Goal: Information Seeking & Learning: Get advice/opinions

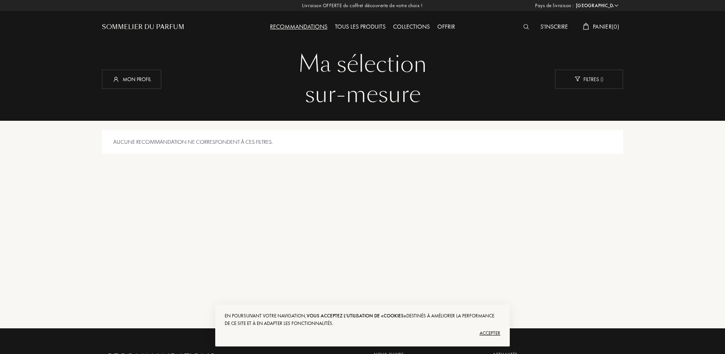
select select "FR"
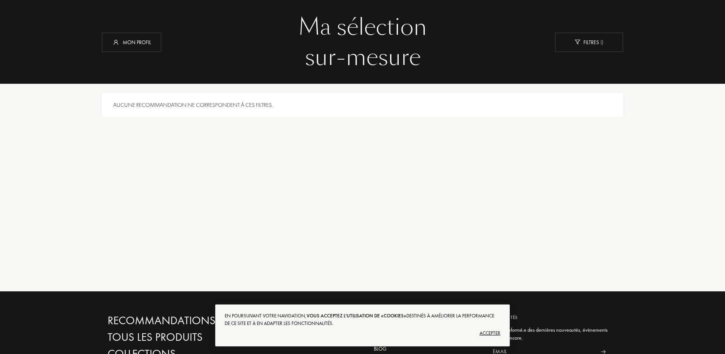
scroll to position [38, 0]
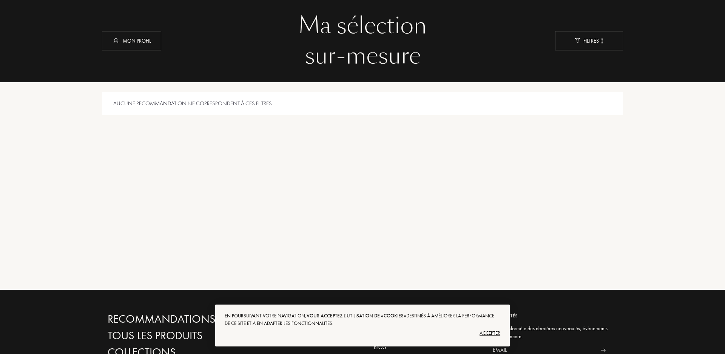
click at [206, 108] on div "Aucune recommandation ne correspondent à ces filtres." at bounding box center [362, 104] width 521 height 24
drag, startPoint x: 206, startPoint y: 105, endPoint x: 189, endPoint y: 81, distance: 30.0
click at [205, 102] on div "Aucune recommandation ne correspondent à ces filtres." at bounding box center [362, 104] width 521 height 24
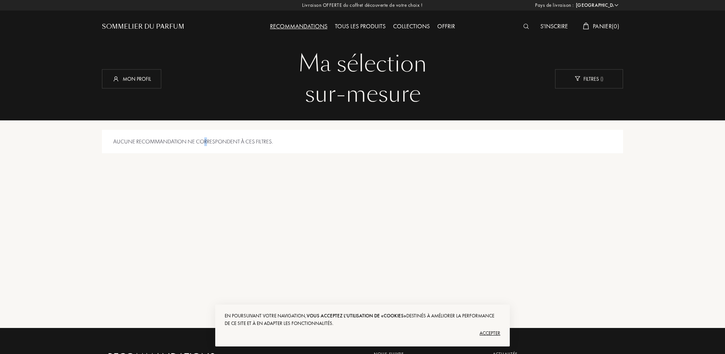
scroll to position [0, 0]
click at [292, 24] on div "Recommandations" at bounding box center [298, 27] width 65 height 10
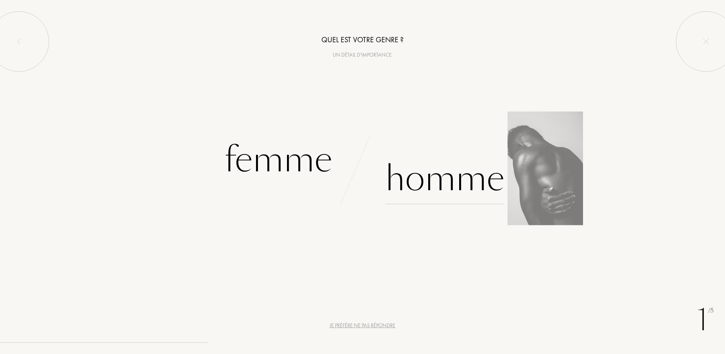
click at [432, 174] on div "Homme" at bounding box center [444, 178] width 119 height 51
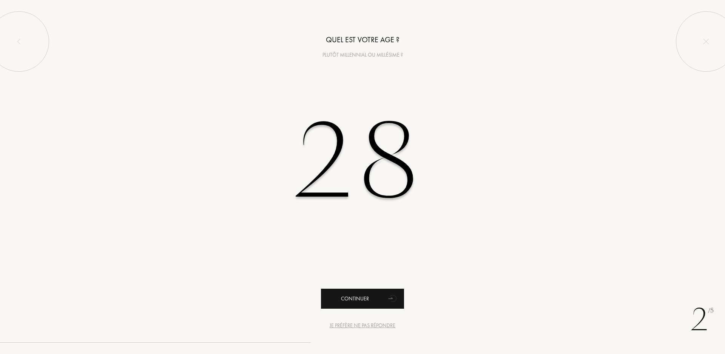
type input "28"
click at [370, 296] on div "Continuer" at bounding box center [362, 299] width 83 height 20
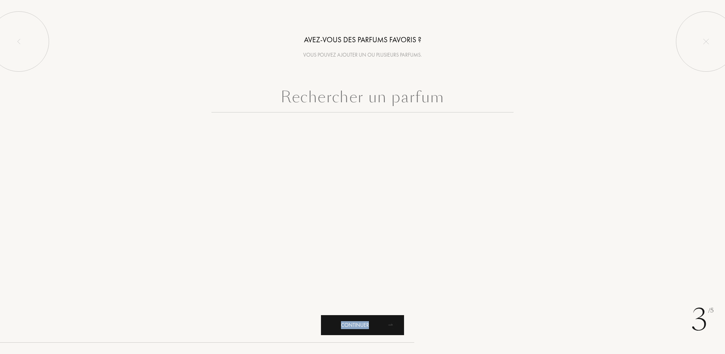
drag, startPoint x: 385, startPoint y: 326, endPoint x: 400, endPoint y: 209, distance: 118.3
click at [400, 317] on div "animation" at bounding box center [392, 324] width 15 height 15
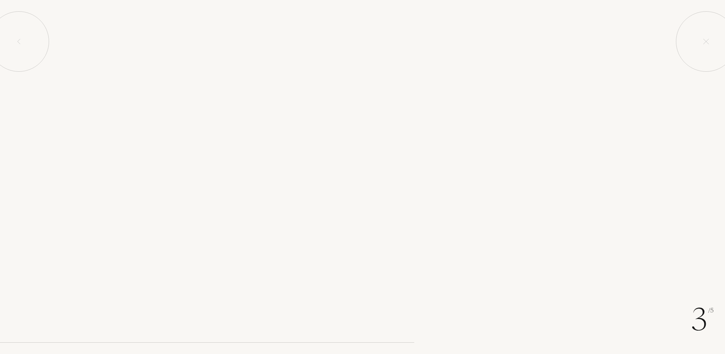
click at [400, 209] on div "3 /5 Avez-vous des parfums favoris ? Vous pouvez ajouter un ou plusieurs parfum…" at bounding box center [362, 177] width 725 height 354
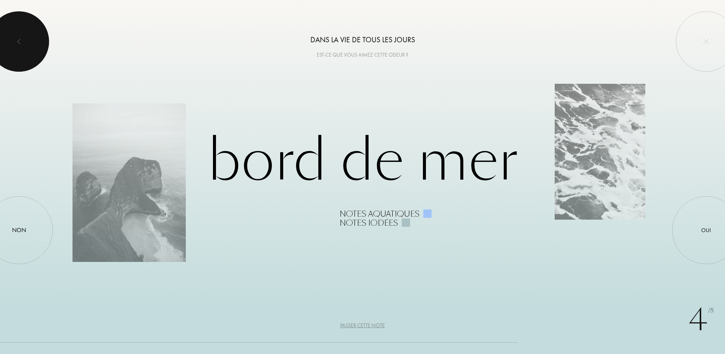
click at [33, 42] on div at bounding box center [19, 41] width 60 height 60
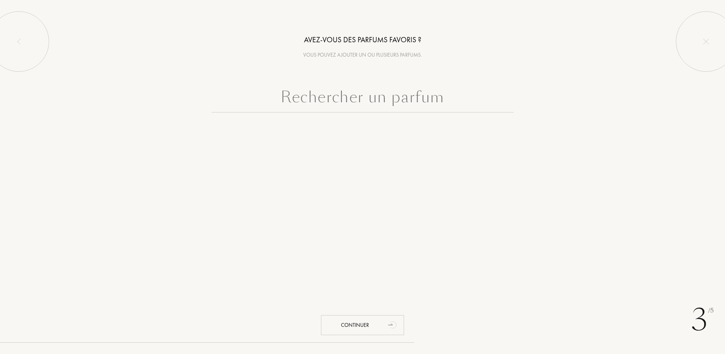
click at [356, 102] on input "text" at bounding box center [362, 98] width 302 height 27
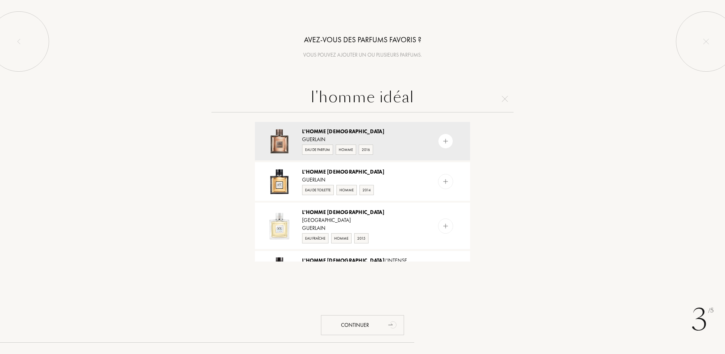
type input "l'homme idéal"
click at [507, 101] on img at bounding box center [505, 99] width 6 height 6
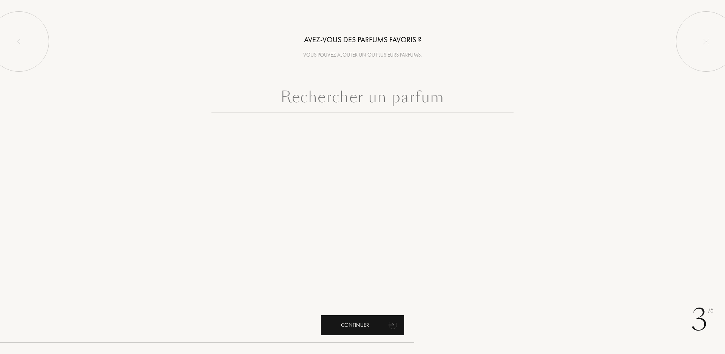
click at [378, 315] on div "Continuer" at bounding box center [362, 325] width 83 height 20
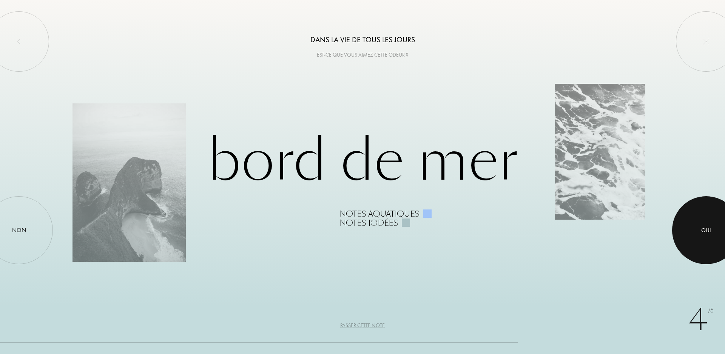
click at [698, 214] on div at bounding box center [706, 230] width 68 height 68
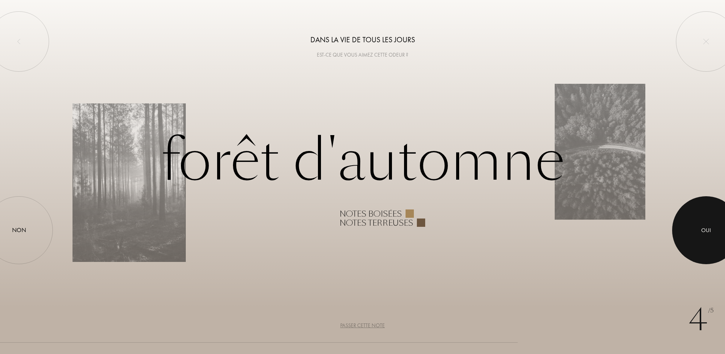
click at [693, 222] on div at bounding box center [706, 230] width 68 height 68
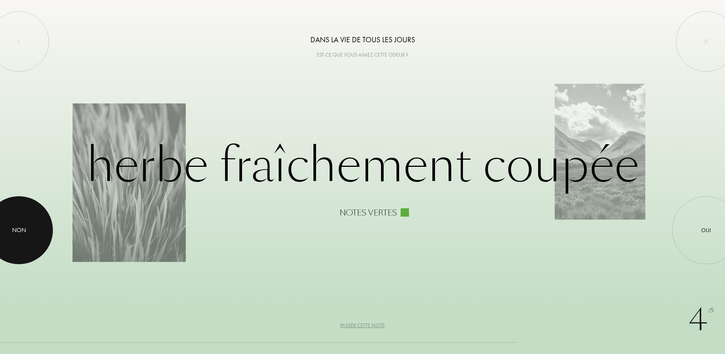
click at [46, 223] on div at bounding box center [19, 230] width 68 height 68
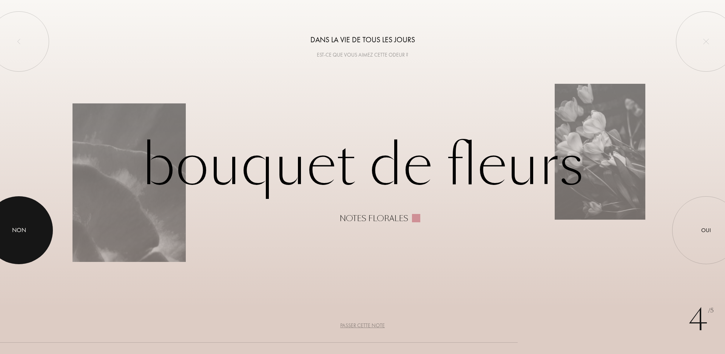
click at [46, 223] on div at bounding box center [19, 230] width 68 height 68
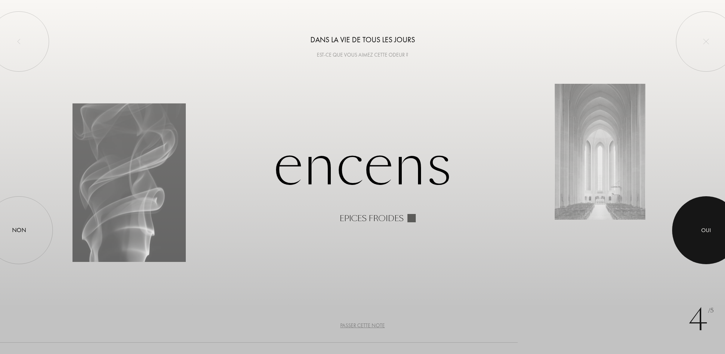
click at [702, 225] on div at bounding box center [706, 230] width 68 height 68
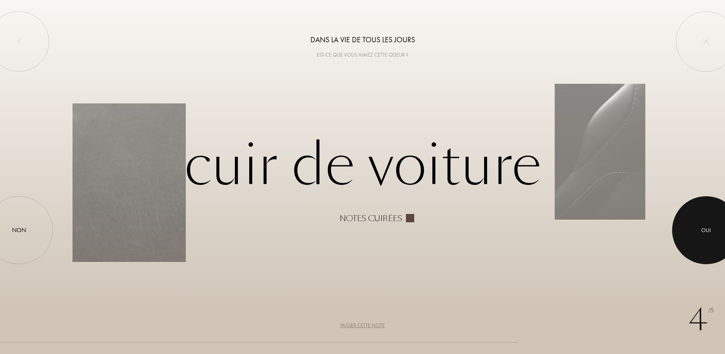
click at [715, 229] on div at bounding box center [706, 230] width 68 height 68
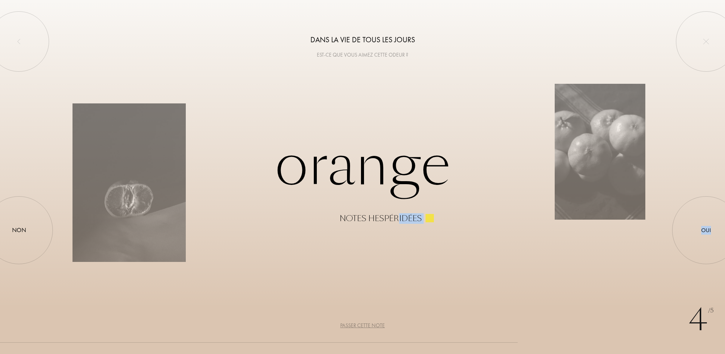
drag, startPoint x: 33, startPoint y: 223, endPoint x: 397, endPoint y: 217, distance: 364.6
click at [397, 85] on div "Orange Notes hespéridées Oui Non" at bounding box center [362, 85] width 725 height 0
click at [400, 222] on div "Notes hespéridées" at bounding box center [380, 218] width 82 height 9
drag, startPoint x: 721, startPoint y: 224, endPoint x: 263, endPoint y: 212, distance: 457.9
click at [306, 85] on div "Orange Notes hespéridées Oui Non" at bounding box center [362, 85] width 725 height 0
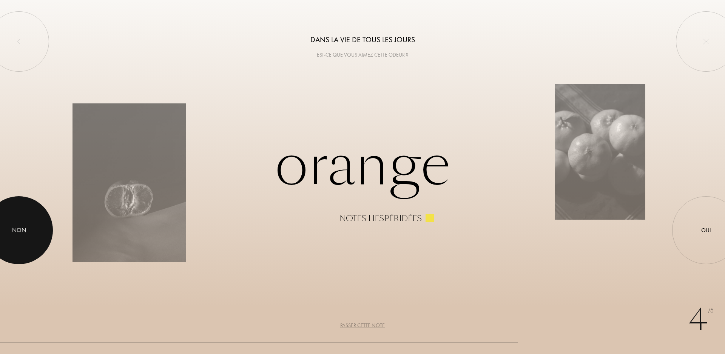
click at [27, 224] on div at bounding box center [19, 230] width 68 height 68
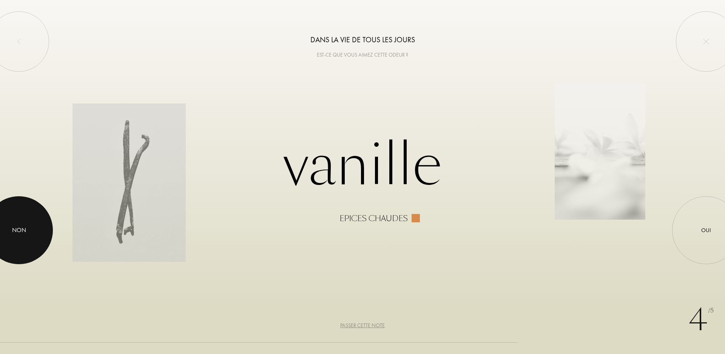
click at [35, 242] on div at bounding box center [19, 230] width 68 height 68
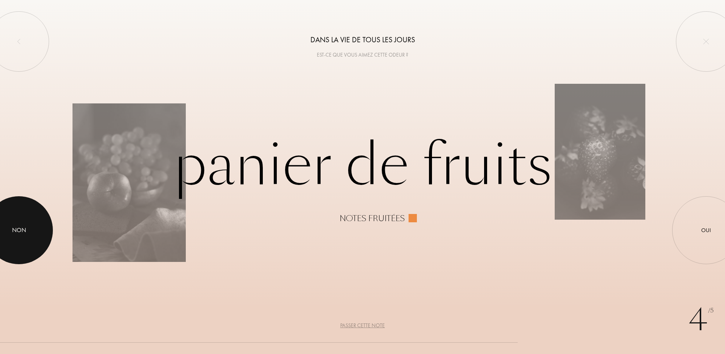
click at [24, 235] on div at bounding box center [19, 230] width 68 height 68
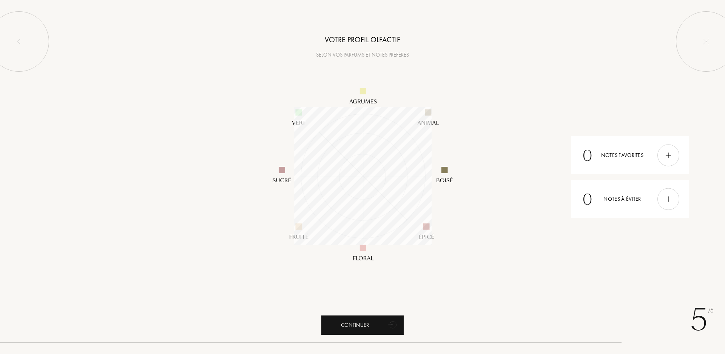
scroll to position [138, 138]
click at [381, 324] on div "Continuer" at bounding box center [362, 325] width 83 height 20
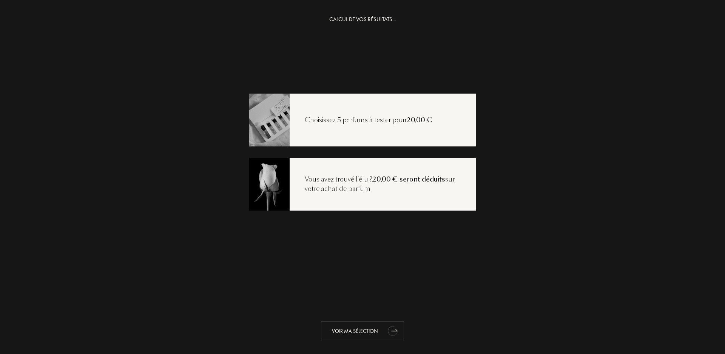
click at [377, 333] on div "Voir ma sélection" at bounding box center [362, 331] width 83 height 20
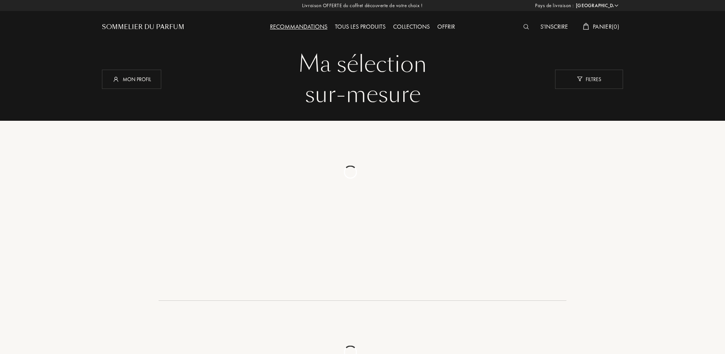
select select "FR"
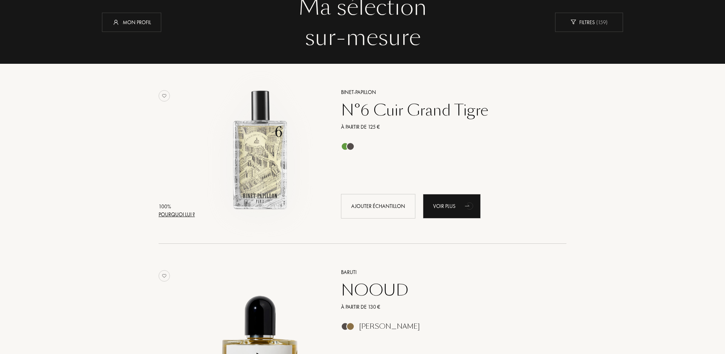
scroll to position [115, 0]
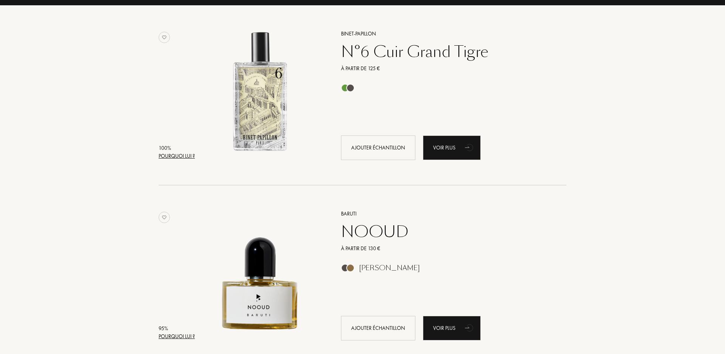
click at [182, 154] on div "Pourquoi lui ?" at bounding box center [177, 156] width 36 height 8
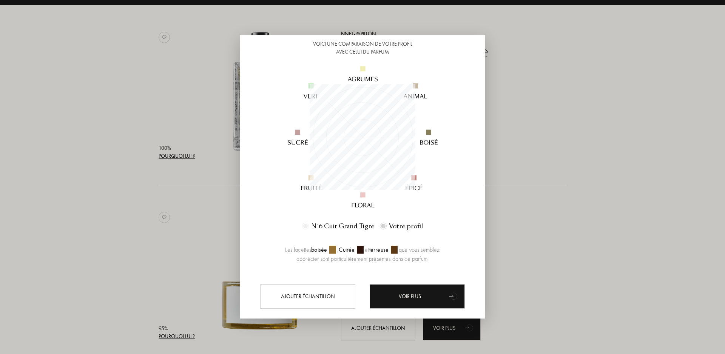
scroll to position [72, 0]
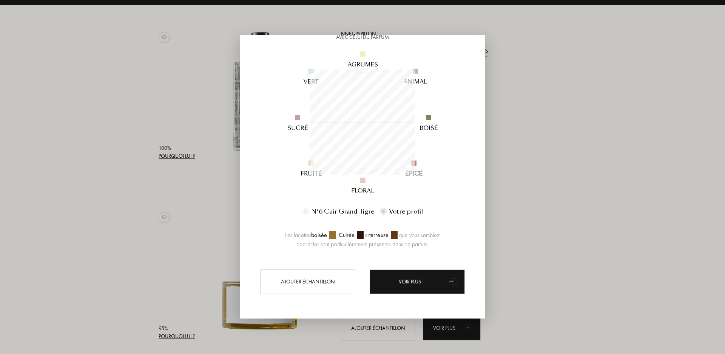
click at [546, 197] on div at bounding box center [362, 177] width 725 height 354
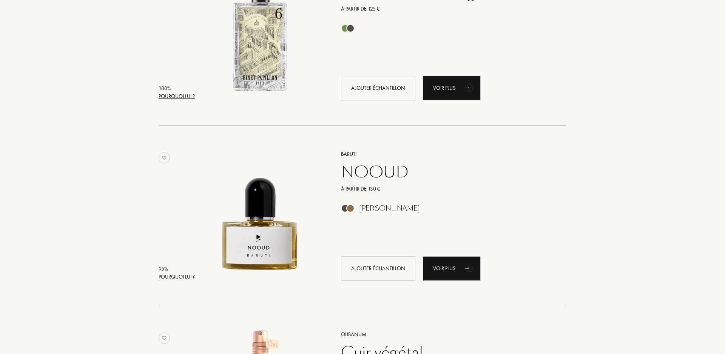
scroll to position [192, 0]
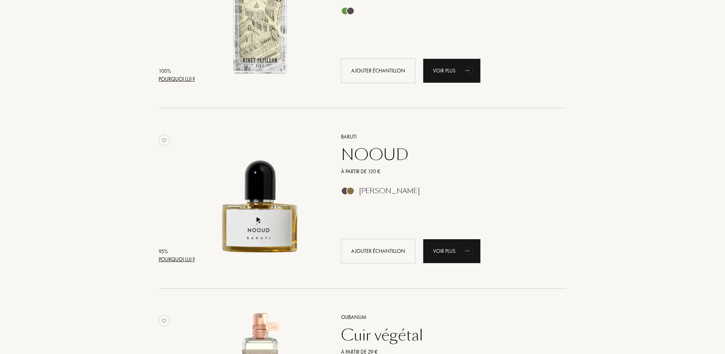
click at [187, 257] on div "Pourquoi lui ?" at bounding box center [177, 259] width 36 height 8
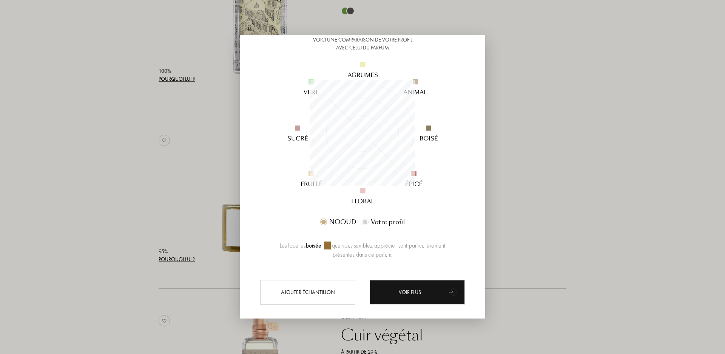
scroll to position [72, 0]
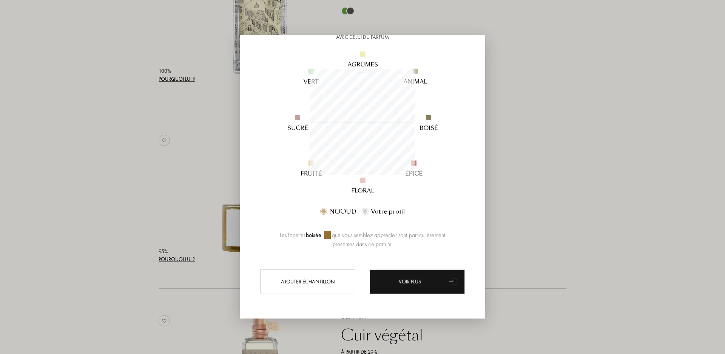
click at [556, 139] on div at bounding box center [362, 177] width 725 height 354
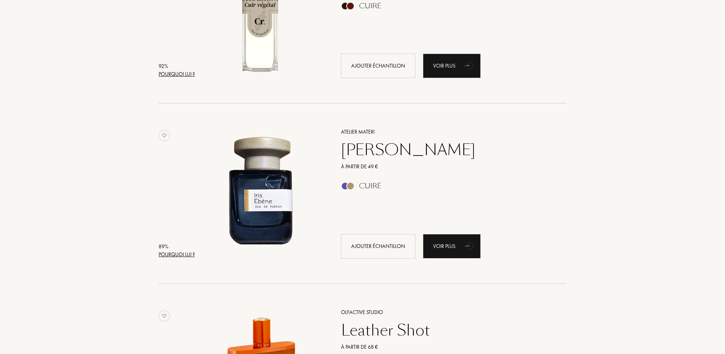
scroll to position [577, 0]
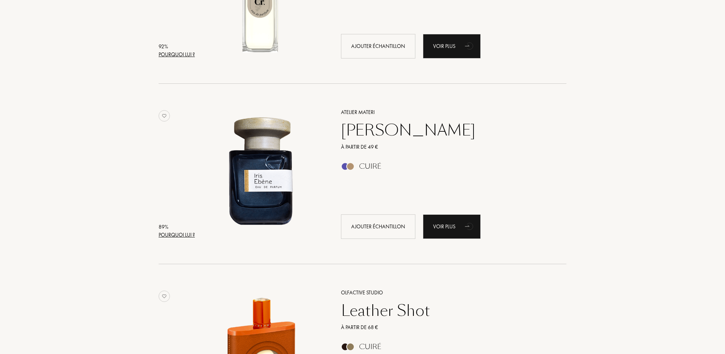
click at [195, 232] on div "Pourquoi lui ?" at bounding box center [177, 235] width 36 height 8
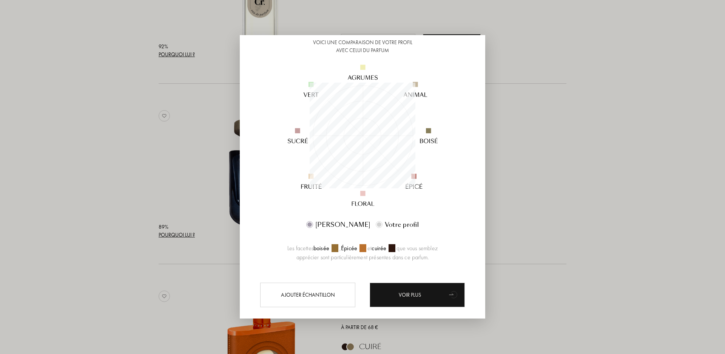
scroll to position [72, 0]
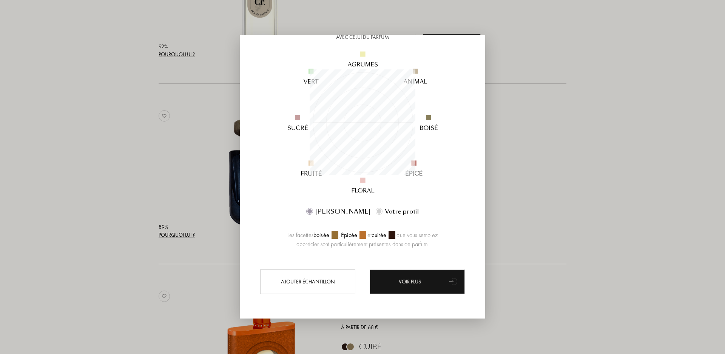
click at [576, 136] on div at bounding box center [362, 177] width 725 height 354
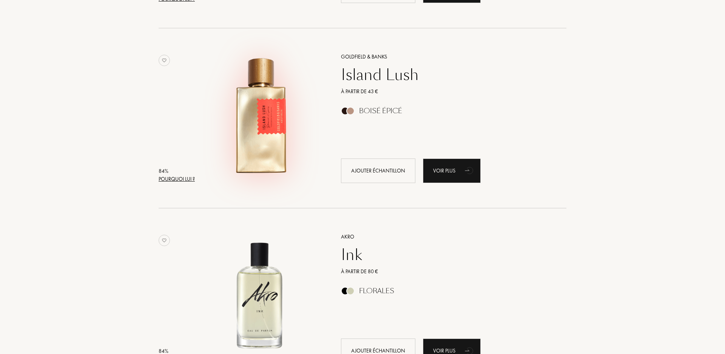
scroll to position [1578, 0]
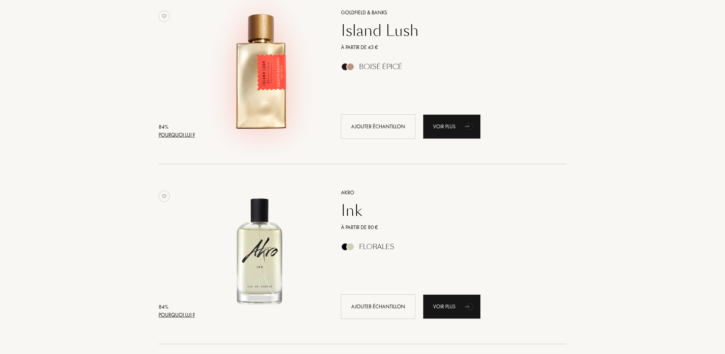
click at [245, 61] on img at bounding box center [260, 71] width 126 height 126
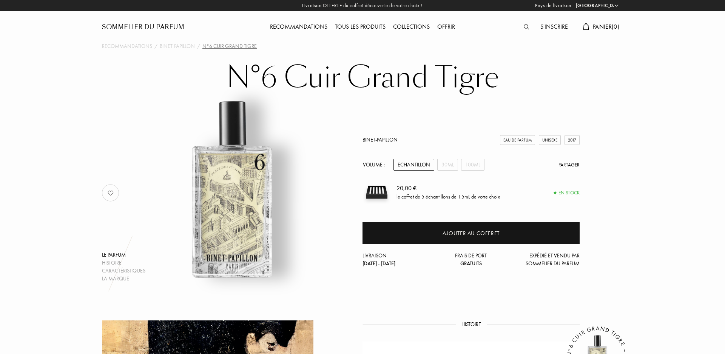
select select "FR"
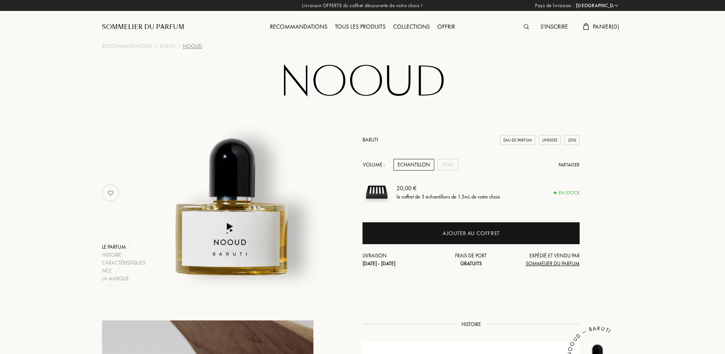
select select "FR"
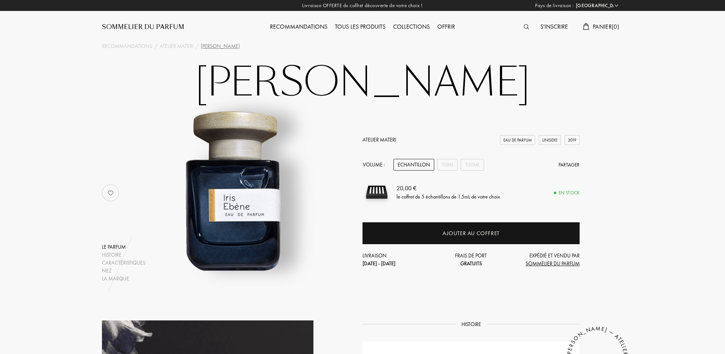
select select "FR"
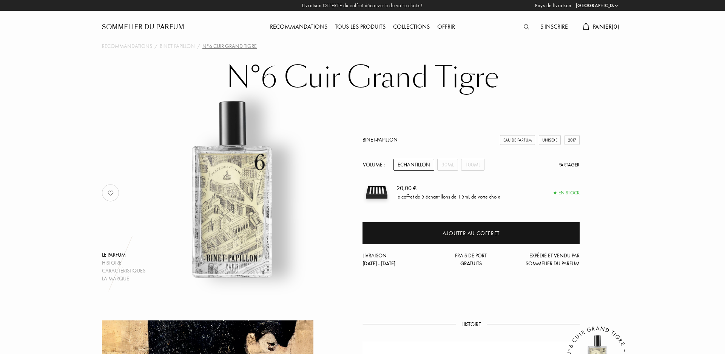
select select "FR"
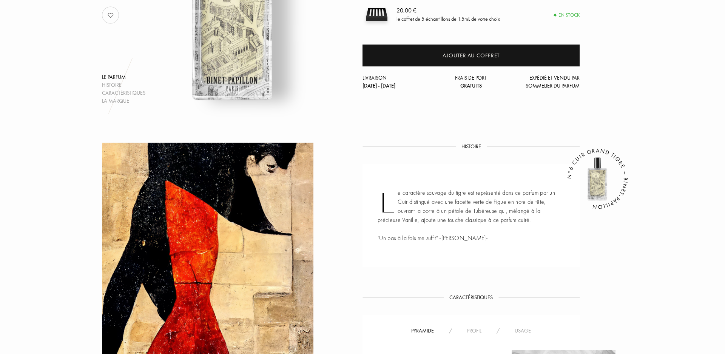
scroll to position [115, 0]
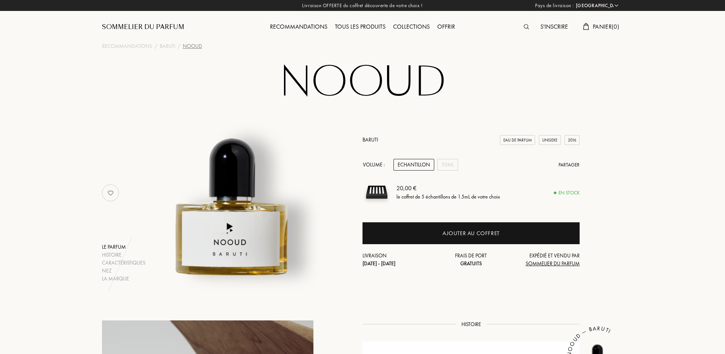
select select "FR"
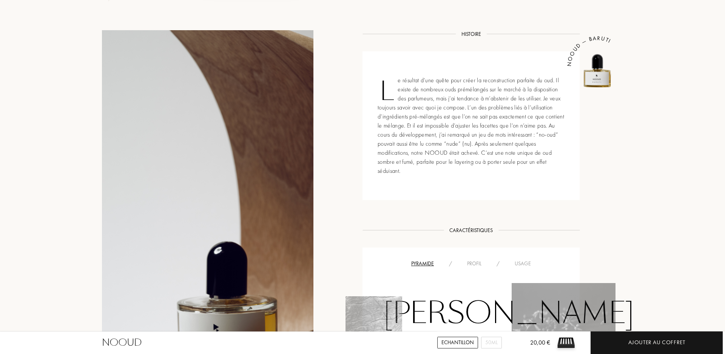
scroll to position [283, 0]
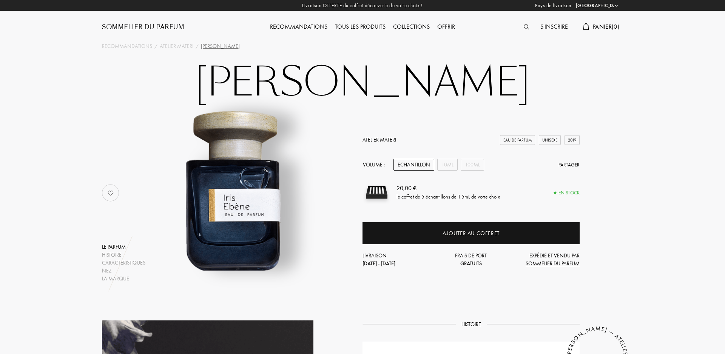
select select "FR"
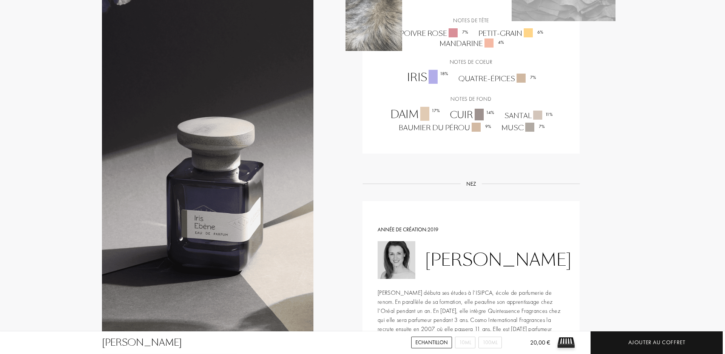
scroll to position [770, 0]
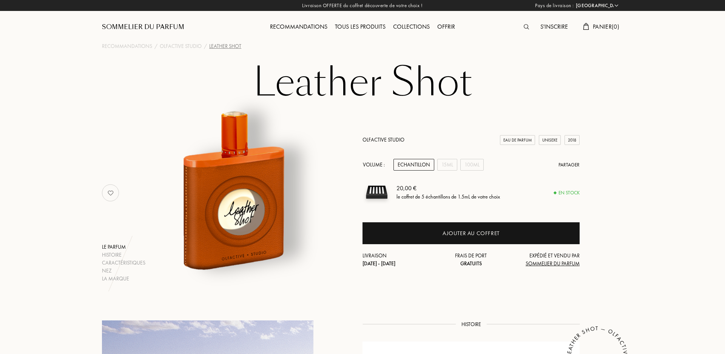
select select "FR"
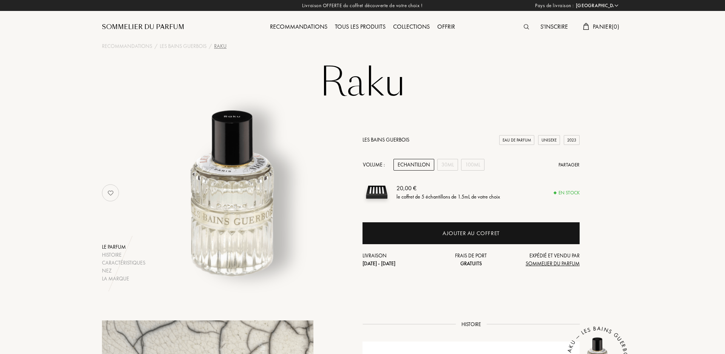
select select "FR"
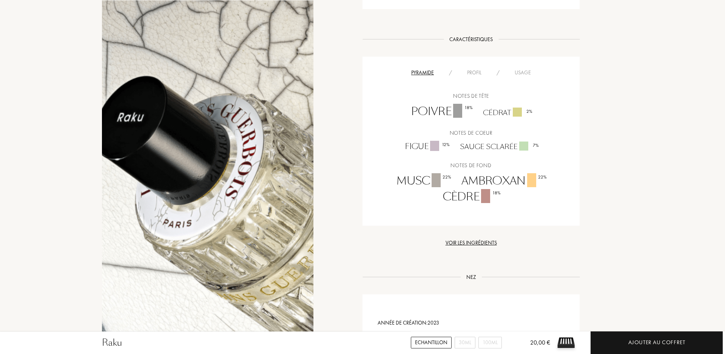
scroll to position [432, 0]
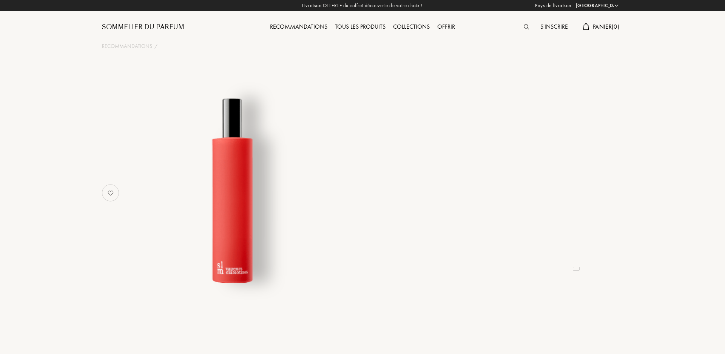
select select "FR"
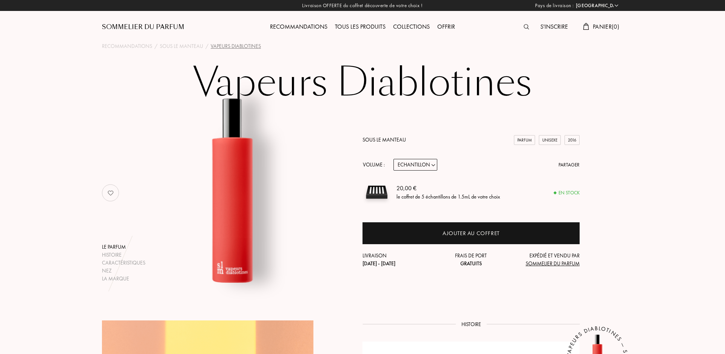
click at [393, 159] on select "Echantillon 14mL 50mL 100mL" at bounding box center [415, 165] width 44 height 12
click at [424, 163] on select "Echantillon 14mL 50mL 100mL" at bounding box center [415, 165] width 44 height 12
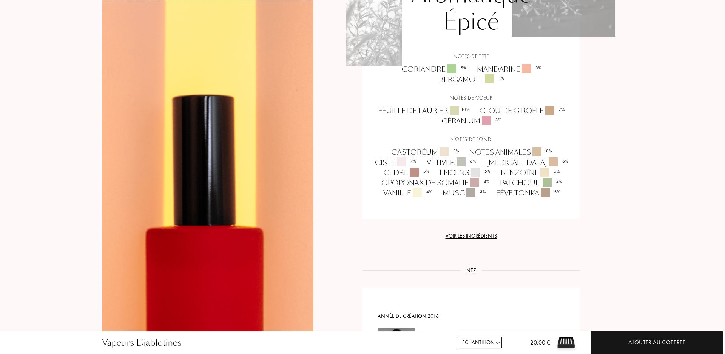
scroll to position [616, 0]
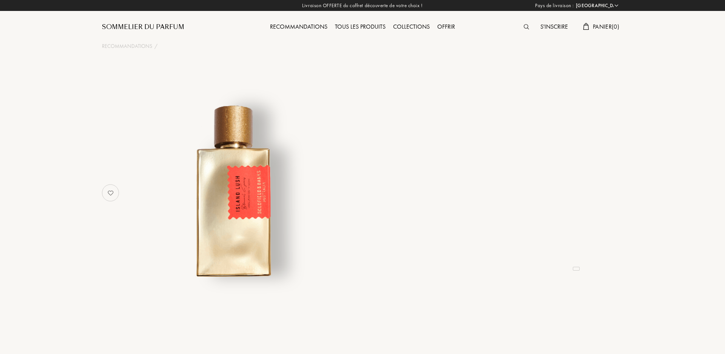
select select "FR"
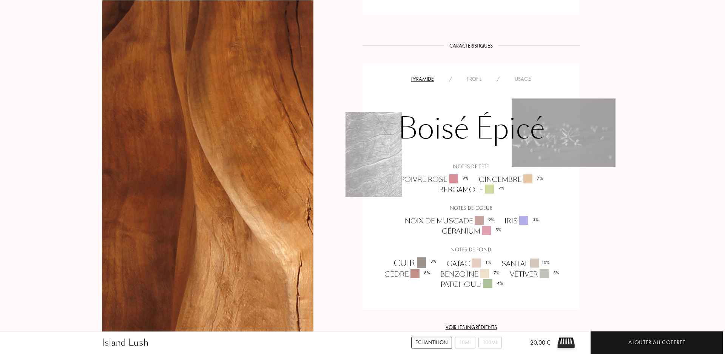
scroll to position [462, 0]
